Goal: Navigation & Orientation: Understand site structure

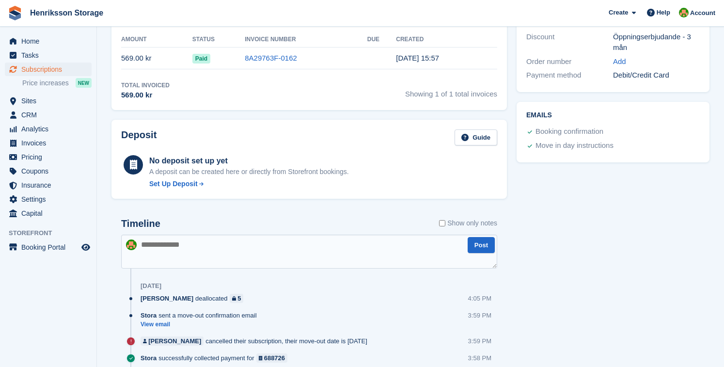
scroll to position [294, 0]
click at [232, 299] on div at bounding box center [235, 298] width 6 height 5
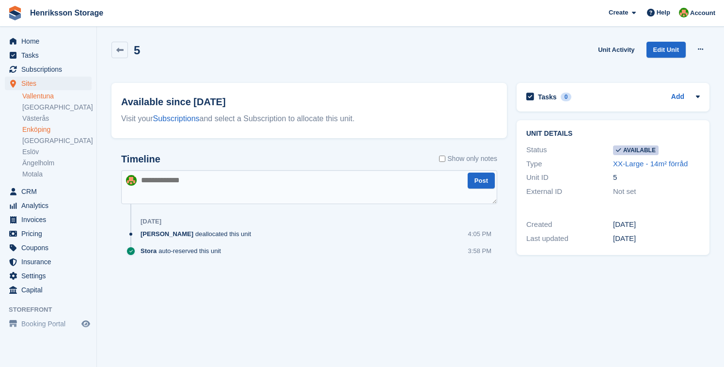
click at [38, 95] on link "Vallentuna" at bounding box center [56, 96] width 69 height 9
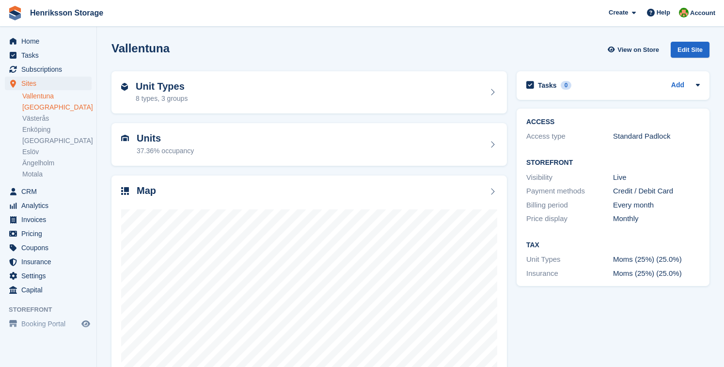
click at [38, 107] on link "[GEOGRAPHIC_DATA]" at bounding box center [56, 107] width 69 height 9
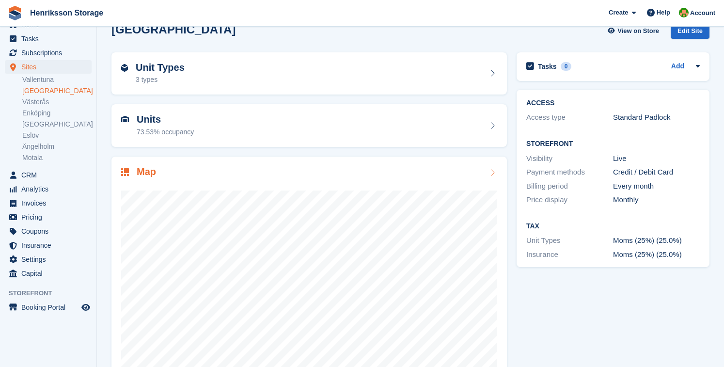
scroll to position [47, 0]
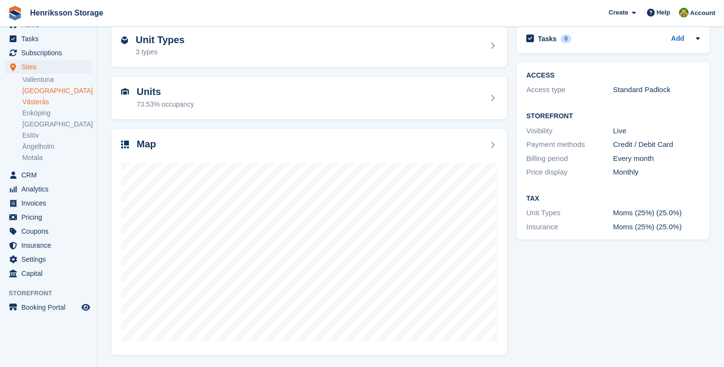
click at [33, 101] on link "Västerås" at bounding box center [56, 101] width 69 height 9
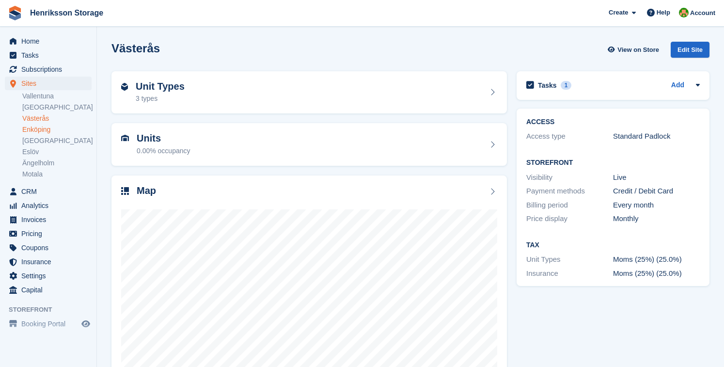
click at [31, 129] on link "Enköping" at bounding box center [56, 129] width 69 height 9
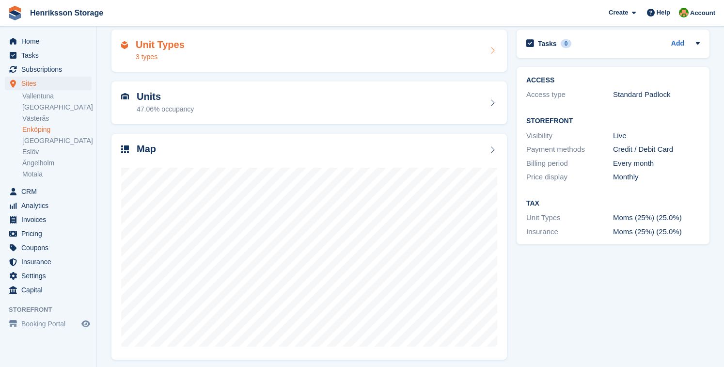
scroll to position [47, 0]
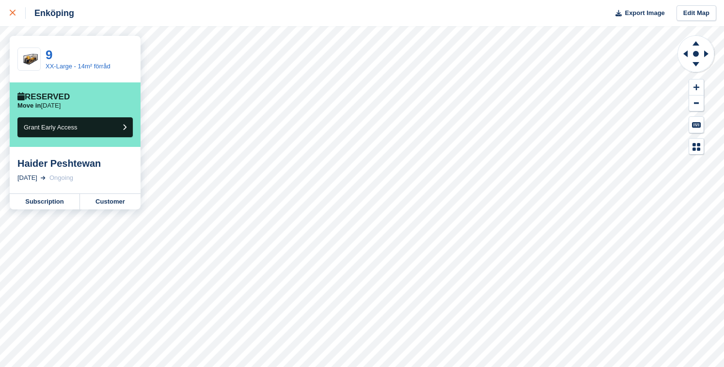
click at [11, 12] on icon at bounding box center [13, 13] width 6 height 6
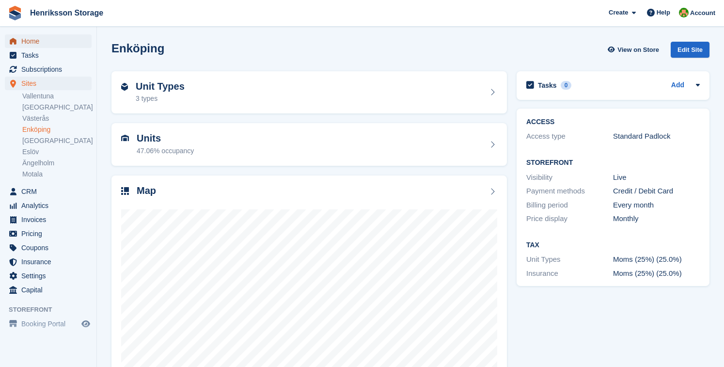
click at [30, 39] on span "Home" at bounding box center [50, 41] width 58 height 14
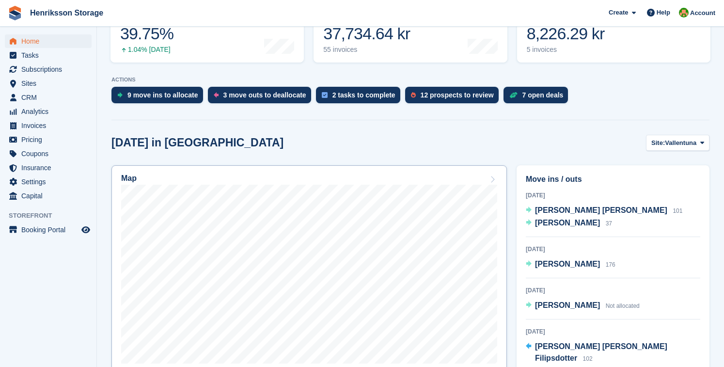
scroll to position [155, 0]
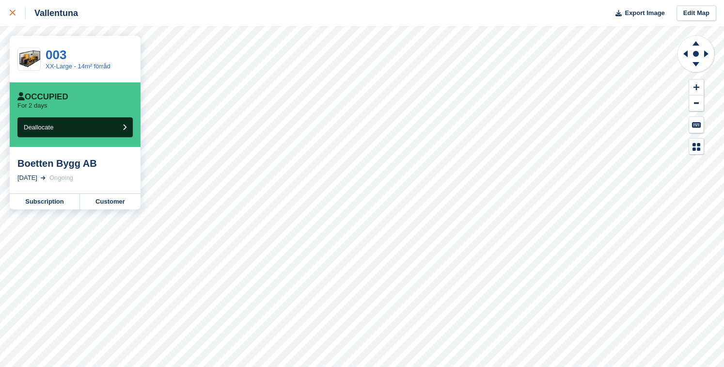
click at [11, 9] on div at bounding box center [18, 13] width 16 height 12
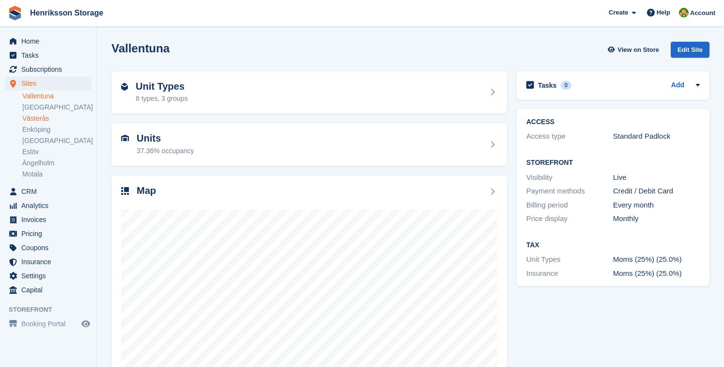
click at [33, 121] on link "Västerås" at bounding box center [56, 118] width 69 height 9
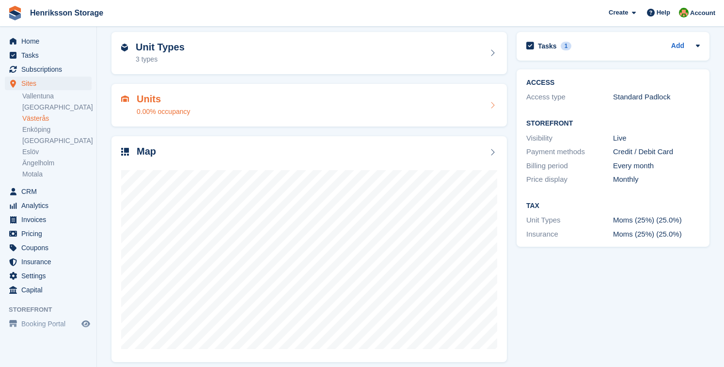
scroll to position [47, 0]
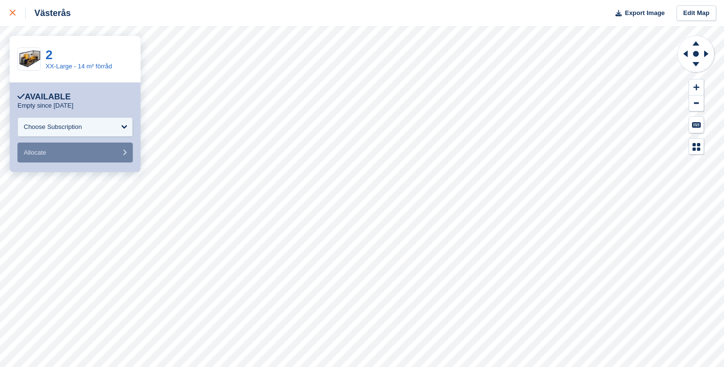
click at [15, 10] on icon at bounding box center [13, 13] width 6 height 6
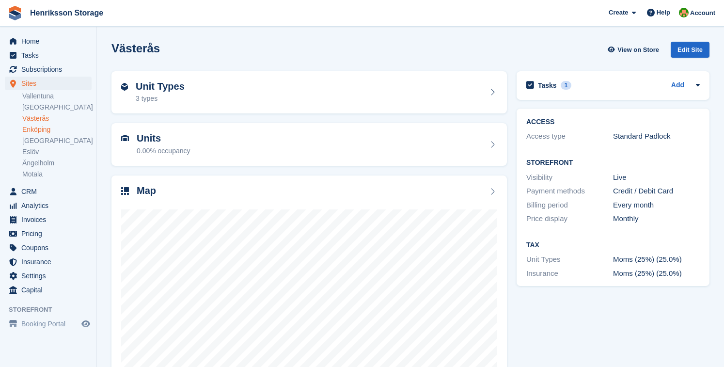
click at [32, 133] on link "Enköping" at bounding box center [56, 129] width 69 height 9
